Goal: Find specific page/section: Find specific page/section

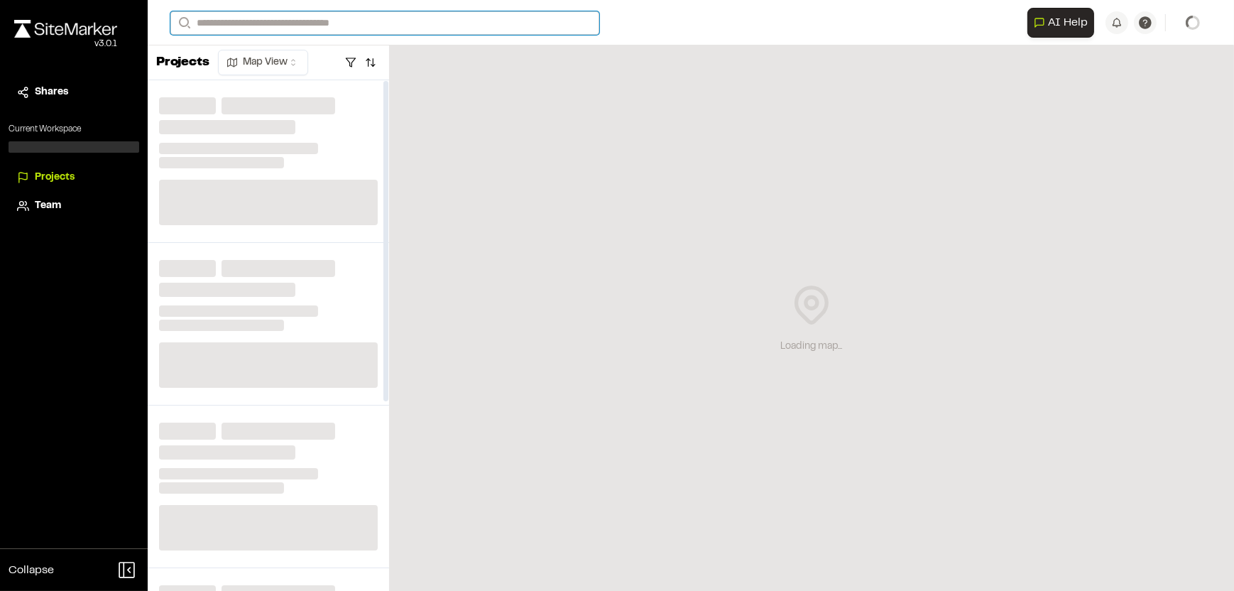
click at [337, 13] on input "Search" at bounding box center [384, 22] width 429 height 23
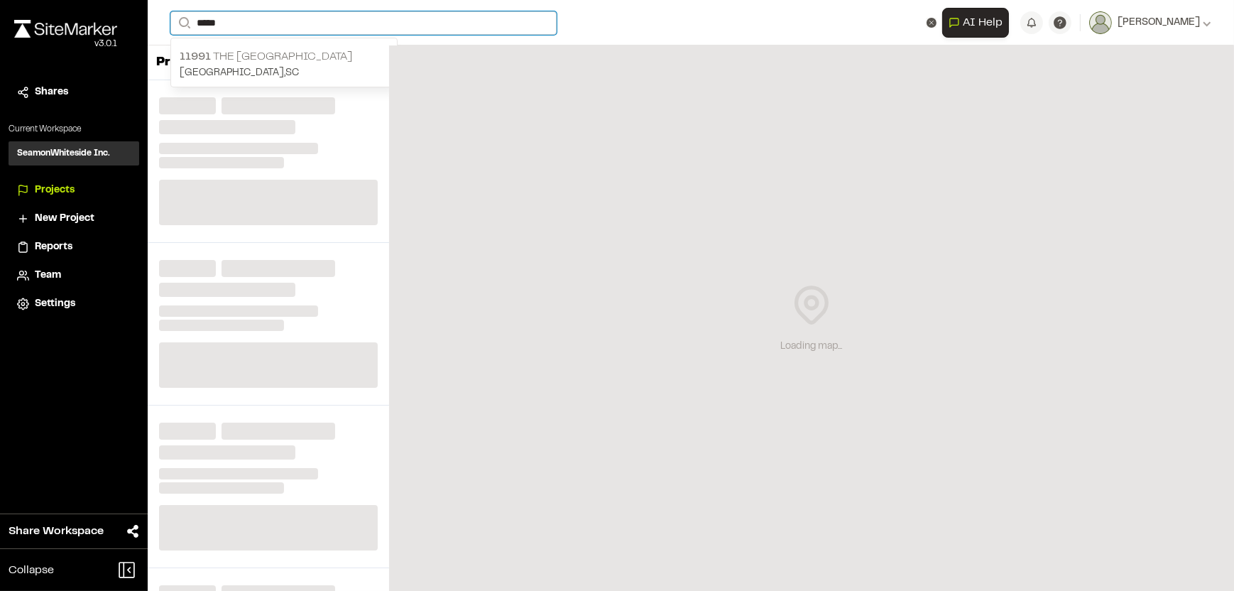
type input "*****"
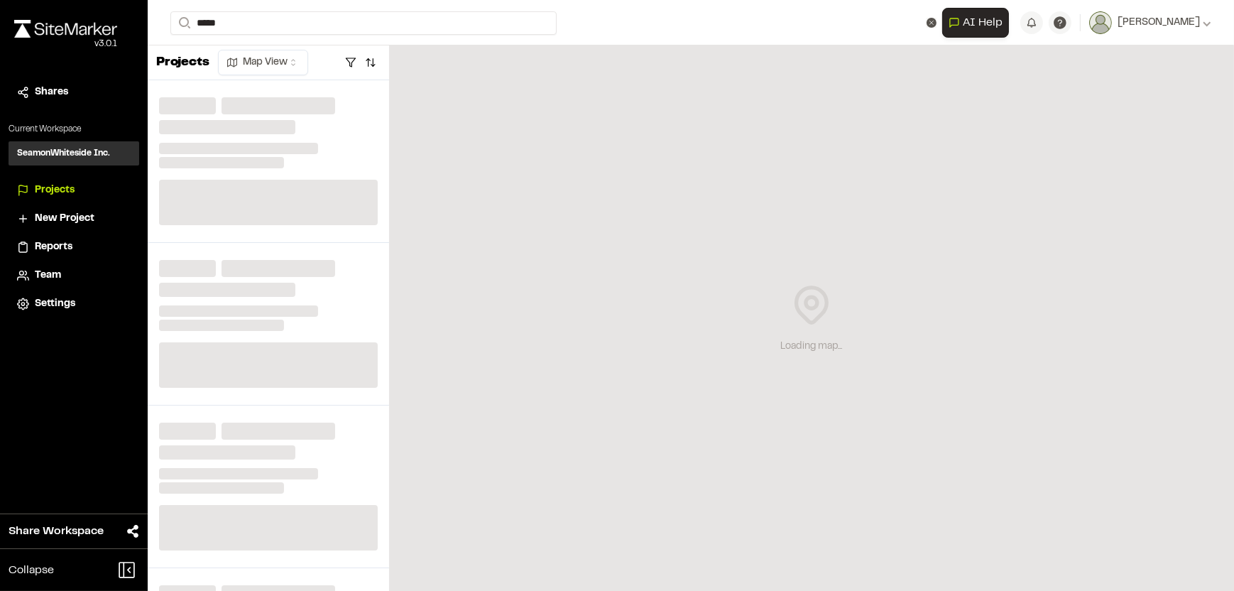
click at [300, 60] on p "11991 The [GEOGRAPHIC_DATA]" at bounding box center [284, 56] width 209 height 17
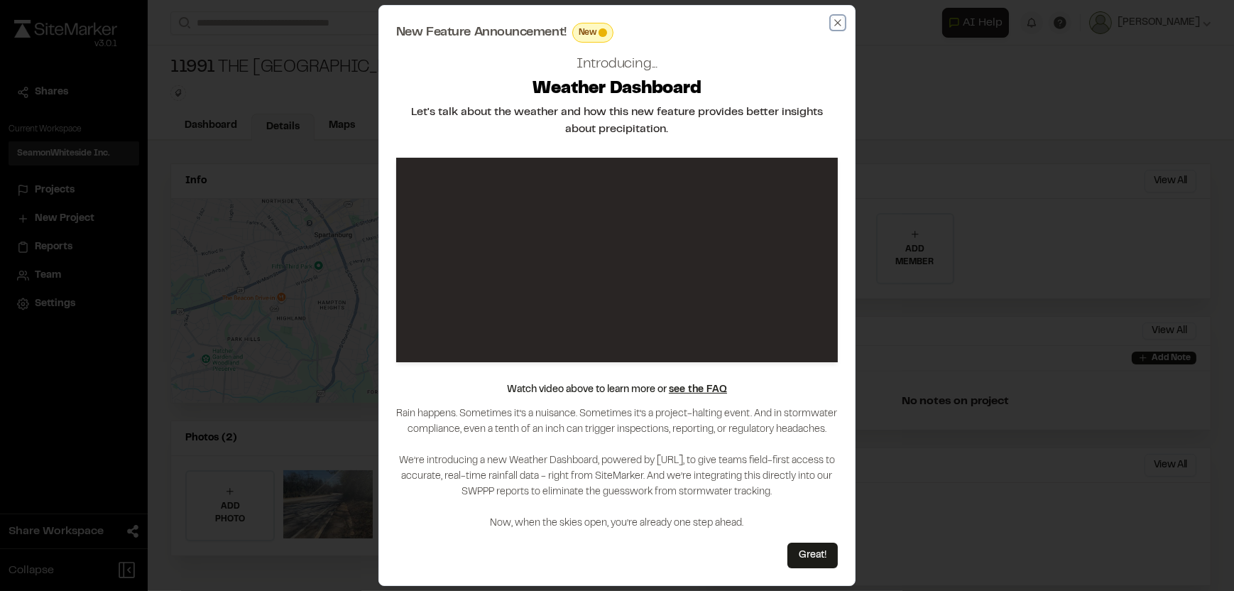
click at [840, 26] on icon "button" at bounding box center [837, 22] width 11 height 11
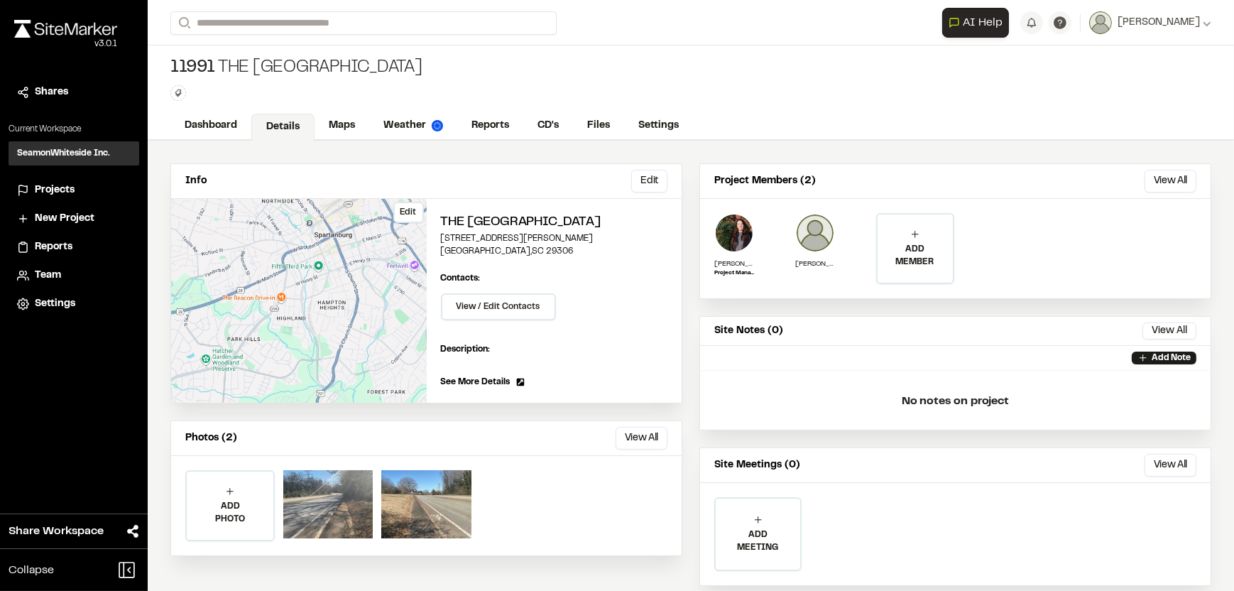
click at [278, 231] on div "Edit" at bounding box center [299, 301] width 256 height 204
click at [300, 533] on div at bounding box center [327, 504] width 89 height 68
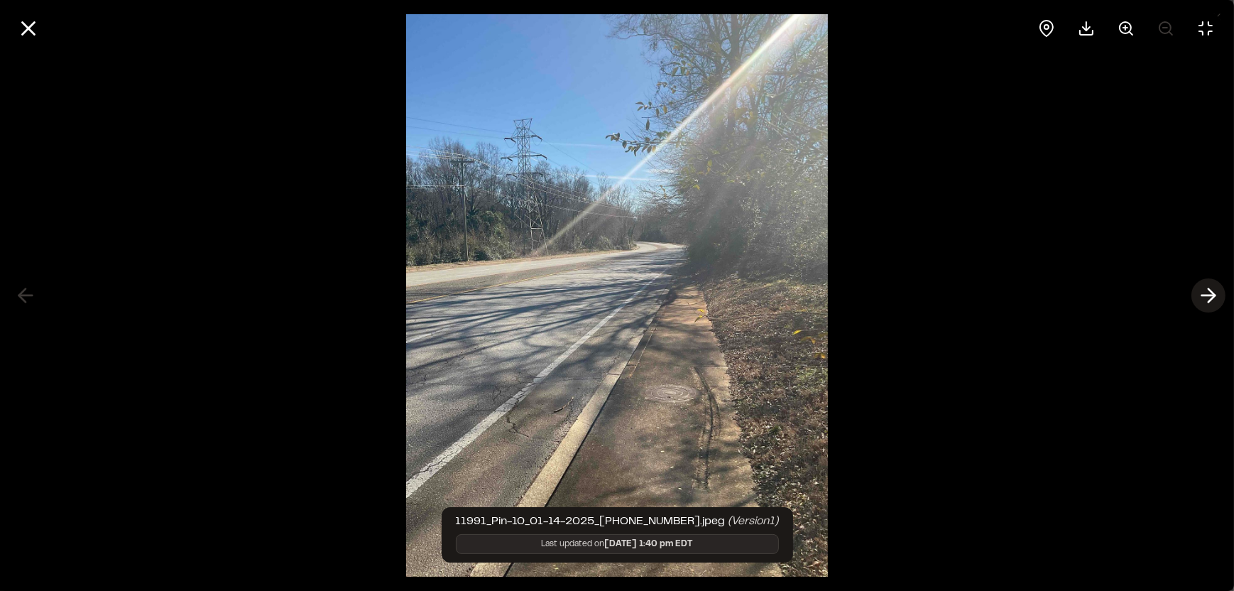
click at [1201, 295] on icon at bounding box center [1208, 295] width 23 height 24
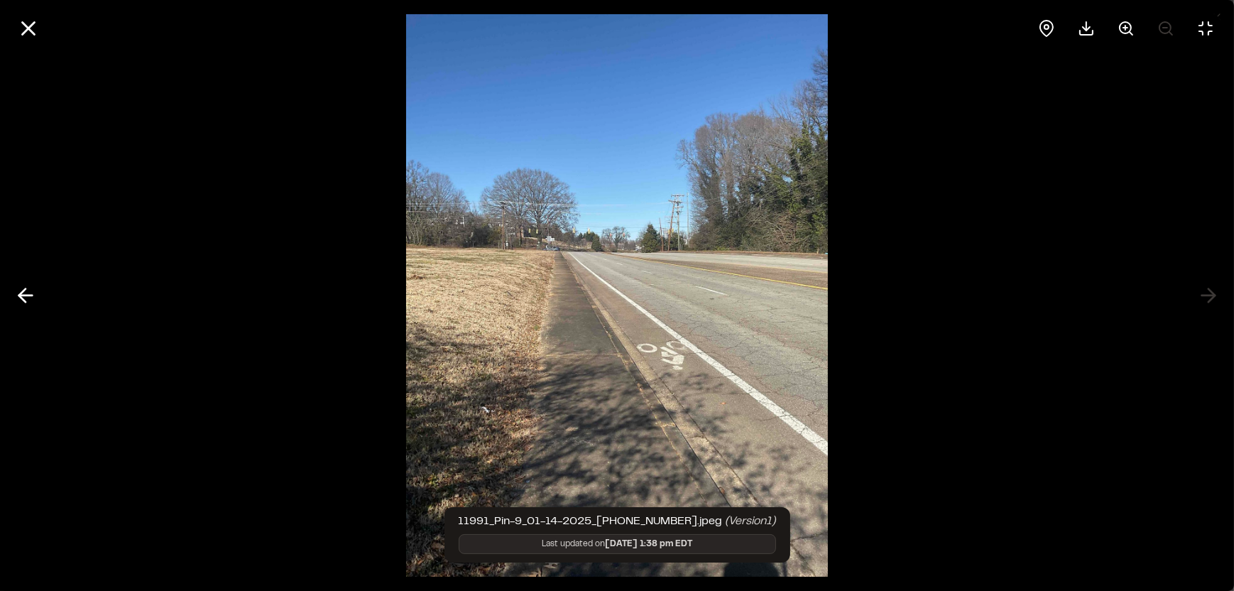
click at [971, 379] on div at bounding box center [617, 295] width 1234 height 591
click at [768, 312] on img at bounding box center [617, 295] width 422 height 591
click at [926, 281] on div at bounding box center [617, 295] width 1234 height 591
click at [21, 31] on icon at bounding box center [28, 28] width 24 height 24
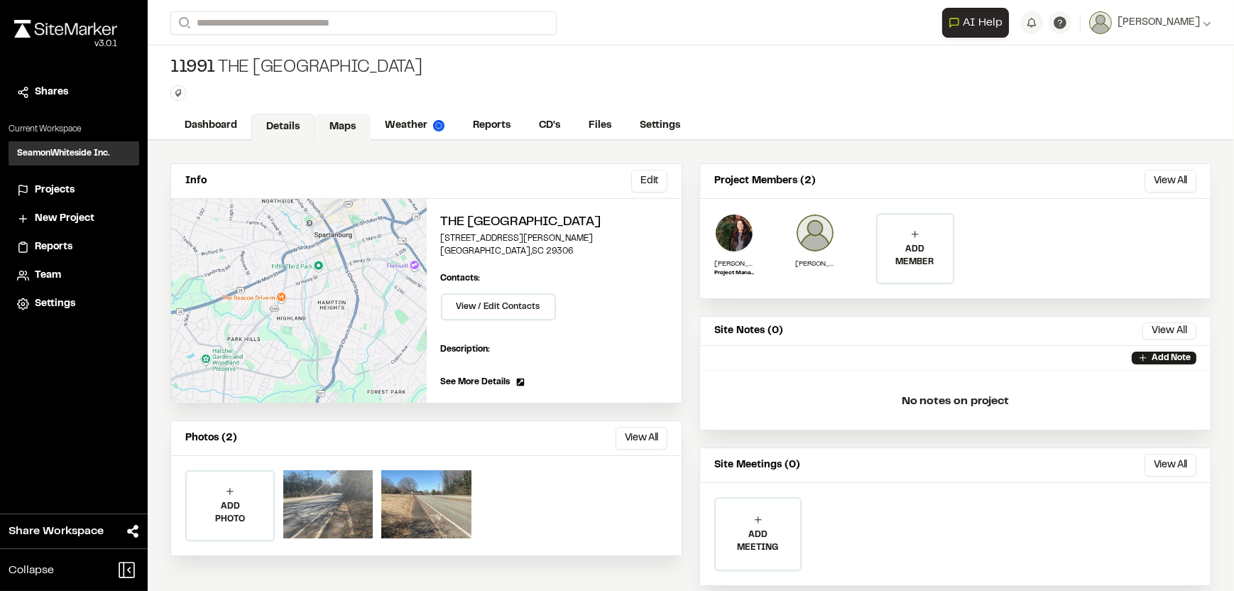
click at [345, 125] on link "Maps" at bounding box center [343, 127] width 56 height 27
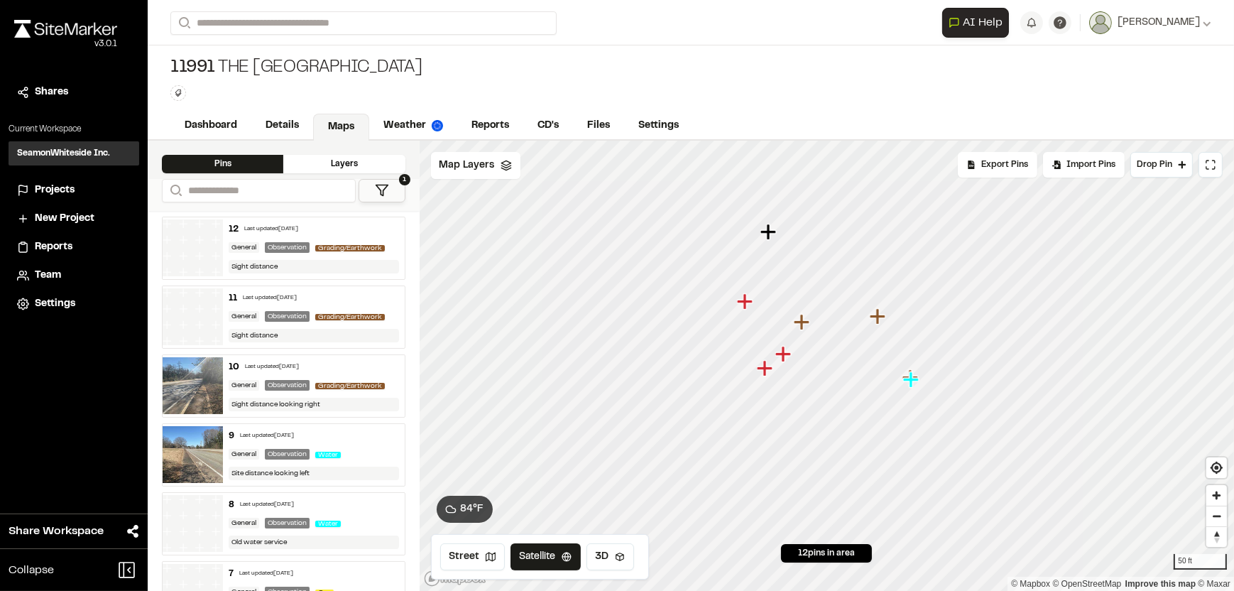
click at [877, 319] on icon "Map marker" at bounding box center [877, 316] width 16 height 16
click at [868, 439] on icon "Map marker" at bounding box center [866, 439] width 16 height 16
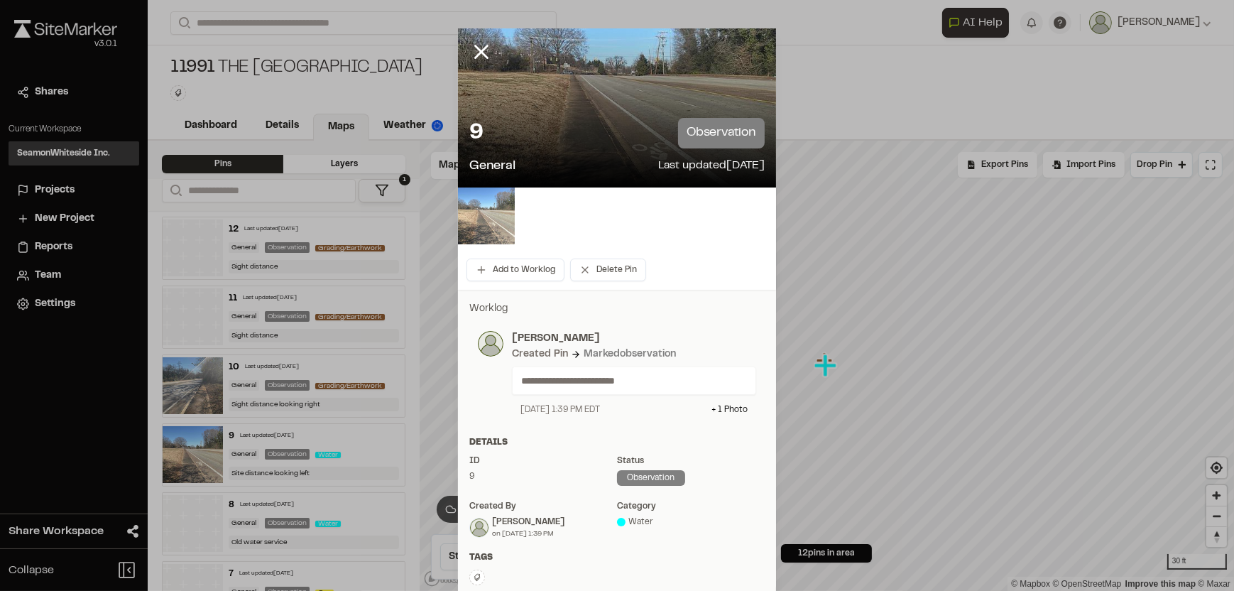
click at [491, 210] on img at bounding box center [486, 215] width 57 height 57
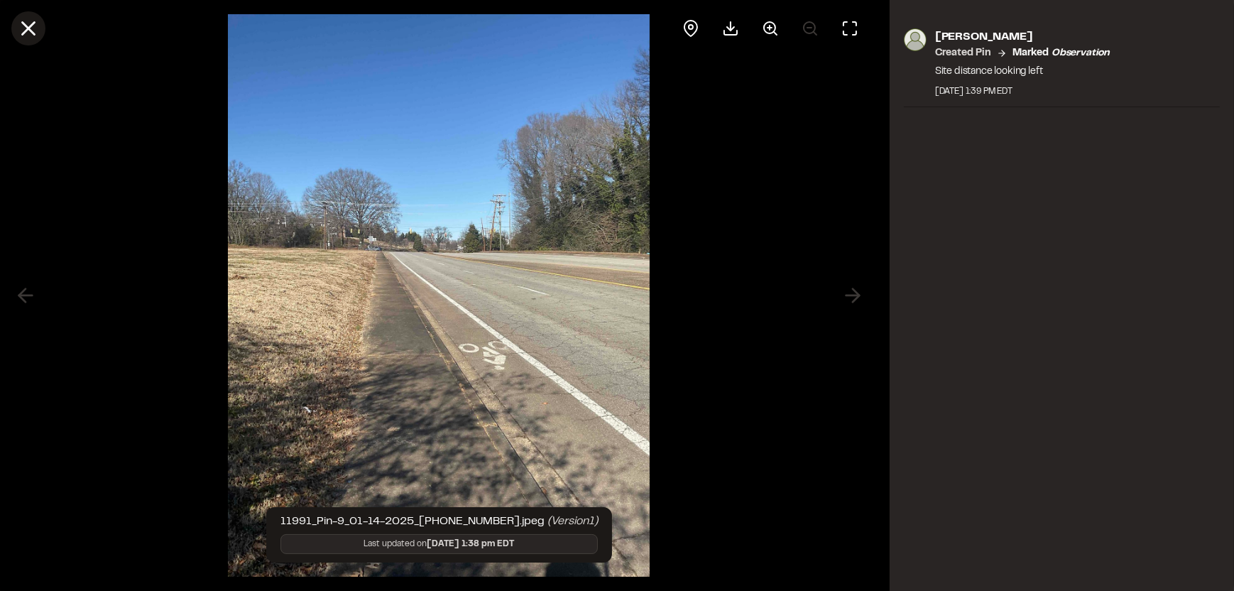
click at [23, 23] on line at bounding box center [29, 29] width 12 height 12
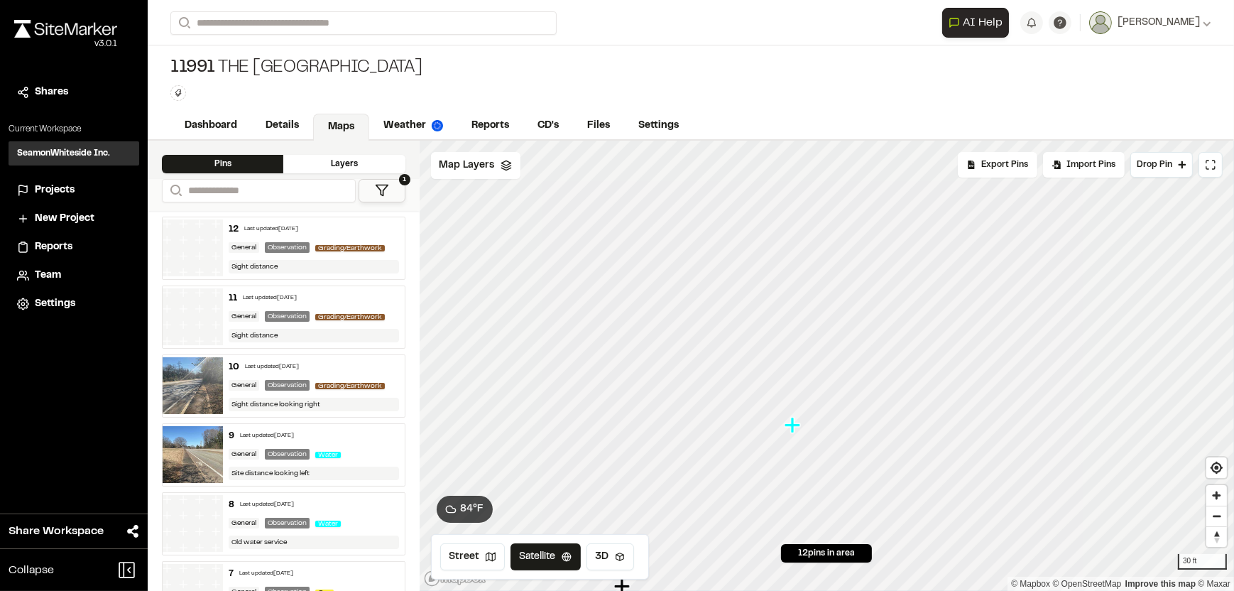
click at [800, 429] on icon "Map marker" at bounding box center [793, 425] width 18 height 18
click at [764, 285] on icon "Map marker" at bounding box center [761, 284] width 16 height 16
click at [794, 473] on icon "Map marker" at bounding box center [790, 471] width 16 height 16
click at [565, 337] on icon "Map marker" at bounding box center [570, 338] width 16 height 16
